Goal: Task Accomplishment & Management: Manage account settings

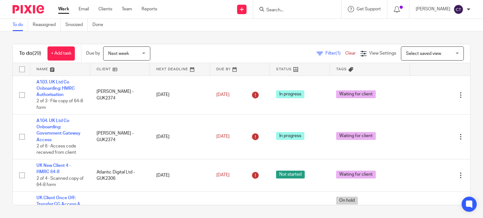
click at [266, 8] on input "Search" at bounding box center [294, 11] width 57 height 6
type input "j"
click at [306, 8] on input "Search" at bounding box center [294, 11] width 57 height 6
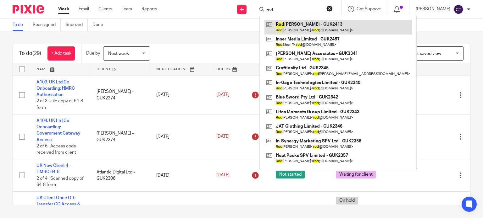
type input "rod"
click at [289, 29] on link at bounding box center [337, 27] width 147 height 14
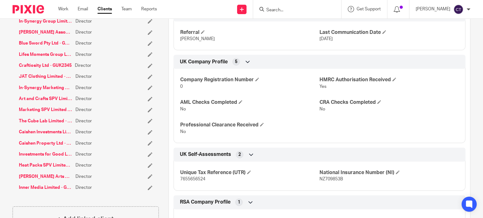
scroll to position [189, 0]
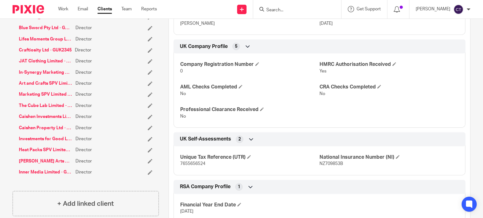
click at [266, 7] on form at bounding box center [299, 9] width 67 height 8
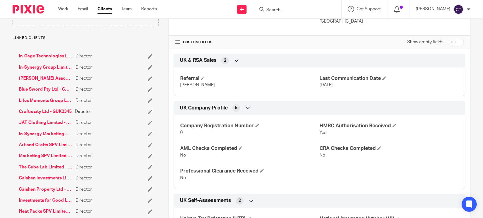
scroll to position [126, 0]
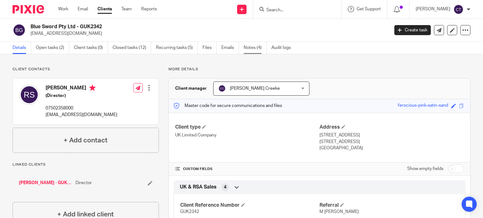
click at [254, 47] on link "Notes (4)" at bounding box center [255, 48] width 23 height 12
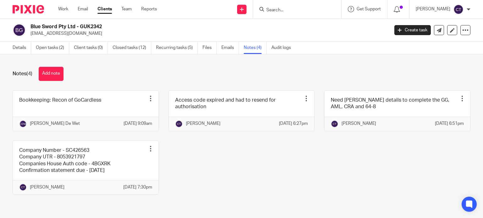
drag, startPoint x: 80, startPoint y: 26, endPoint x: 31, endPoint y: 26, distance: 49.3
click at [31, 26] on h2 "Blue Sword Pty Ltd - GUK2342" at bounding box center [172, 27] width 284 height 7
click at [59, 48] on link "Open tasks (2)" at bounding box center [52, 48] width 33 height 12
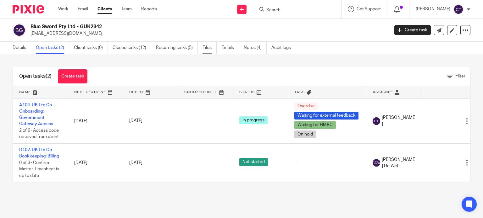
click at [207, 47] on link "Files" at bounding box center [209, 48] width 14 height 12
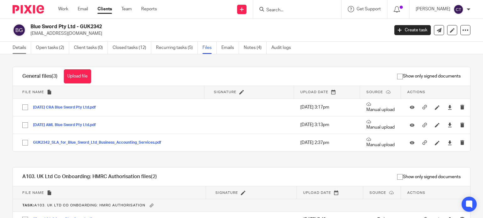
click at [13, 46] on link "Details" at bounding box center [22, 48] width 19 height 12
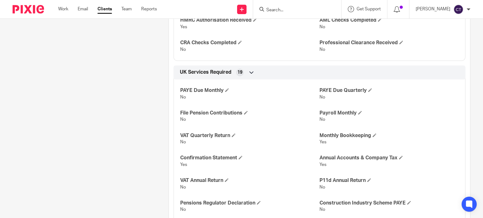
scroll to position [283, 0]
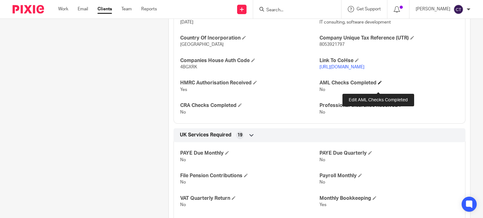
click at [379, 85] on span at bounding box center [380, 83] width 4 height 4
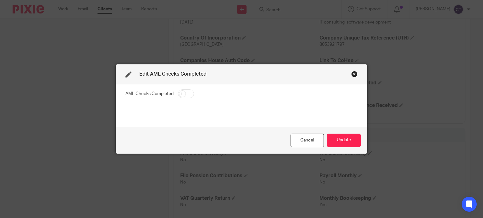
click at [183, 94] on input "checkbox" at bounding box center [186, 94] width 16 height 9
checkbox input "true"
click at [343, 138] on button "Update" at bounding box center [344, 141] width 34 height 14
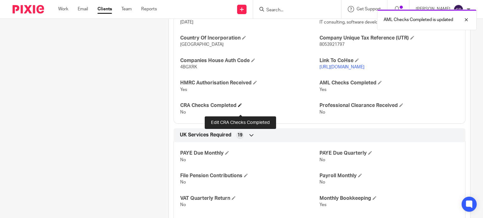
click at [239, 107] on span at bounding box center [240, 105] width 4 height 4
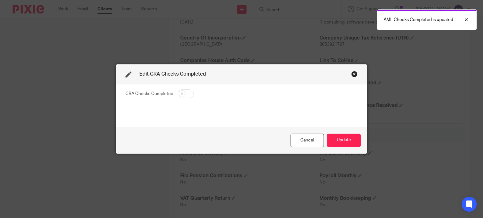
click at [185, 94] on input "checkbox" at bounding box center [186, 94] width 16 height 9
checkbox input "true"
click at [346, 139] on button "Update" at bounding box center [344, 141] width 34 height 14
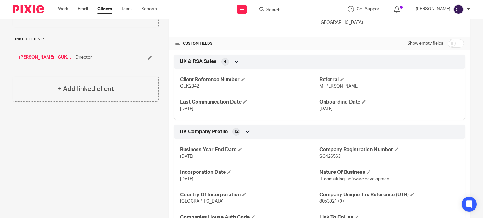
scroll to position [0, 0]
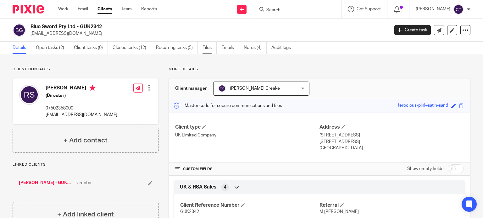
click at [207, 48] on link "Files" at bounding box center [209, 48] width 14 height 12
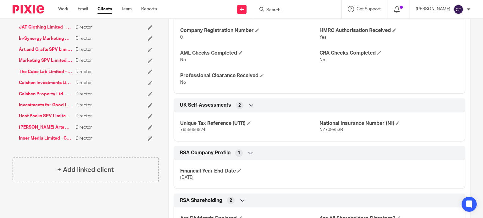
scroll to position [189, 0]
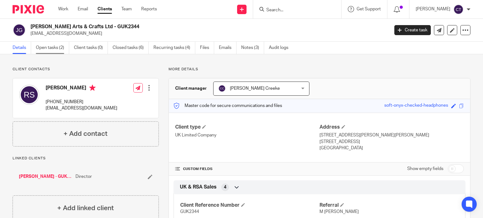
click at [49, 45] on link "Open tasks (2)" at bounding box center [52, 48] width 33 height 12
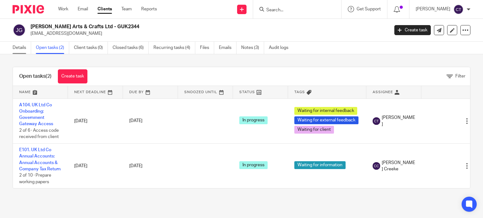
click at [18, 51] on link "Details" at bounding box center [22, 48] width 19 height 12
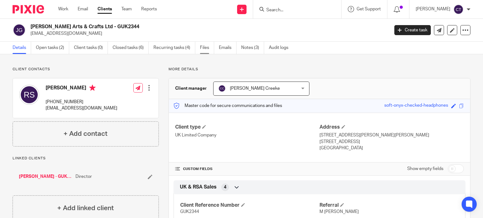
click at [202, 50] on link "Files" at bounding box center [207, 48] width 14 height 12
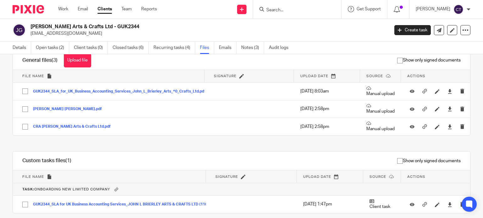
scroll to position [5, 0]
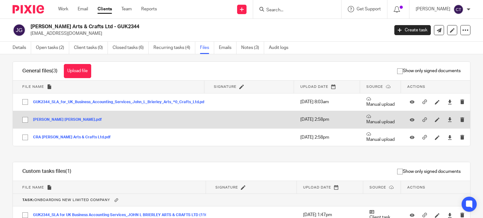
click at [70, 119] on button "[PERSON_NAME] [PERSON_NAME].pdf" at bounding box center [70, 120] width 74 height 4
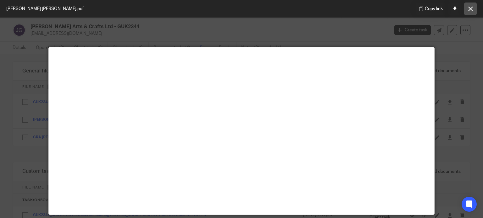
click at [470, 10] on icon at bounding box center [470, 9] width 5 height 5
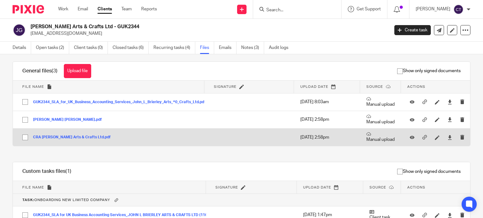
click at [74, 138] on button "CRA [PERSON_NAME] Arts & Crafts Ltd.pdf" at bounding box center [74, 137] width 82 height 4
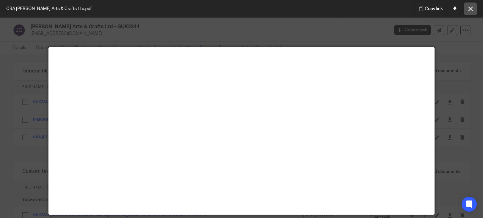
click at [470, 10] on icon at bounding box center [470, 9] width 5 height 5
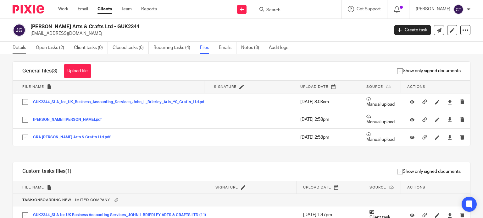
click at [19, 45] on link "Details" at bounding box center [22, 48] width 19 height 12
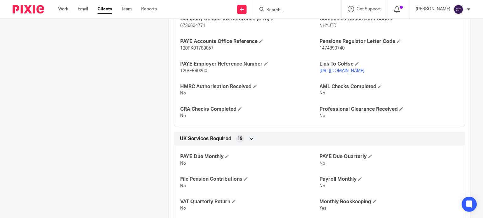
scroll to position [377, 0]
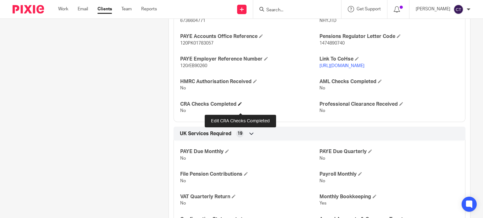
click at [238, 106] on span at bounding box center [240, 104] width 4 height 4
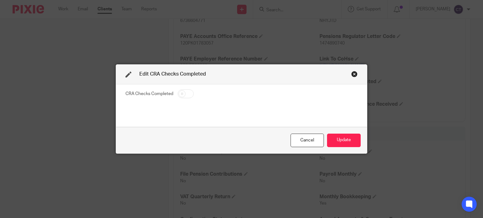
click at [185, 95] on input "checkbox" at bounding box center [186, 94] width 16 height 9
checkbox input "true"
click at [332, 139] on button "Update" at bounding box center [344, 141] width 34 height 14
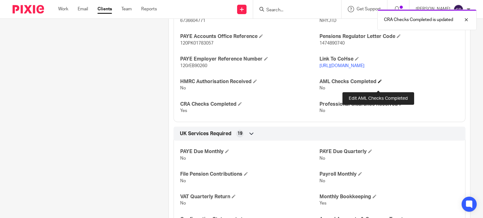
click at [380, 83] on span at bounding box center [380, 82] width 4 height 4
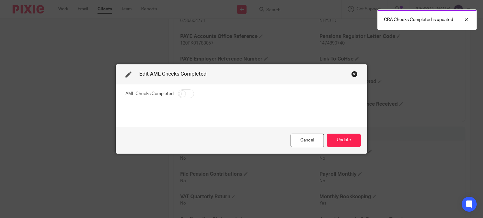
click at [182, 94] on input "checkbox" at bounding box center [186, 94] width 16 height 9
checkbox input "true"
click at [338, 141] on button "Update" at bounding box center [344, 141] width 34 height 14
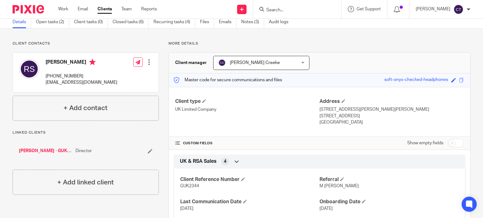
scroll to position [0, 0]
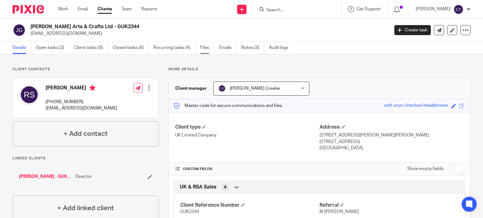
click at [202, 49] on link "Files" at bounding box center [207, 48] width 14 height 12
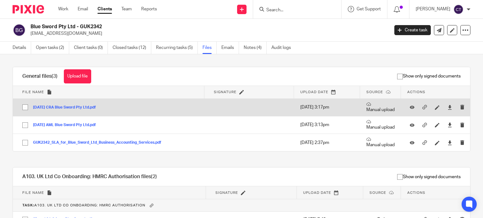
click at [86, 108] on button "[DATE] CRA Blue Sword Pty Ltd.pdf" at bounding box center [67, 108] width 68 height 4
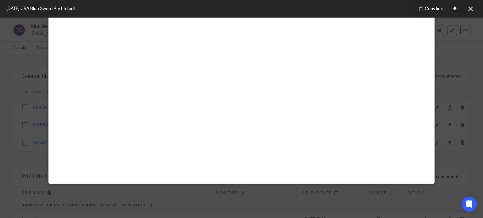
scroll to position [31, 0]
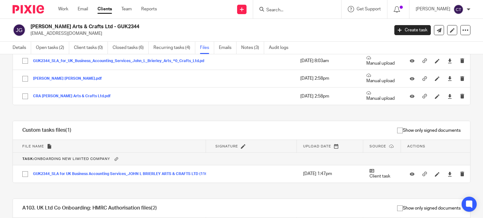
scroll to position [31, 0]
